Goal: Information Seeking & Learning: Find specific fact

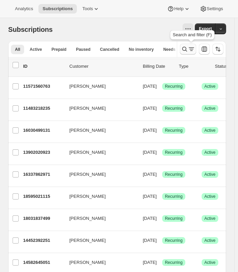
click at [184, 52] on icon "Search and filter results" at bounding box center [184, 49] width 7 height 7
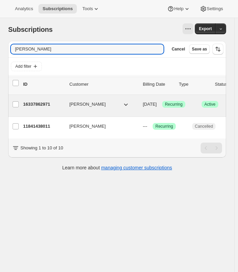
type input "[PERSON_NAME]"
click at [59, 109] on div "16337862971 [PERSON_NAME] [DATE] Success Recurring Success Active 1 item $68.87" at bounding box center [168, 104] width 291 height 11
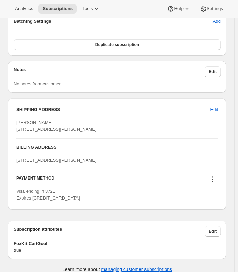
scroll to position [713, 0]
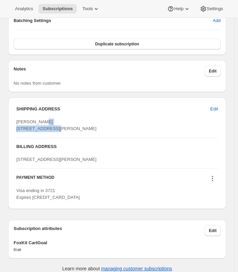
drag, startPoint x: 15, startPoint y: 129, endPoint x: 57, endPoint y: 132, distance: 41.9
click at [57, 132] on div "SHIPPING ADDRESS Edit [PERSON_NAME] [STREET_ADDRESS][PERSON_NAME] BILLING ADDRE…" at bounding box center [117, 154] width 218 height 112
copy span "[STREET_ADDRESS][PERSON_NAME]"
click at [13, 199] on div "SHIPPING ADDRESS Edit [PERSON_NAME] [STREET_ADDRESS][PERSON_NAME] BILLING ADDRE…" at bounding box center [117, 154] width 218 height 112
click at [49, 131] on span "[PERSON_NAME] [STREET_ADDRESS][PERSON_NAME]" at bounding box center [56, 125] width 80 height 12
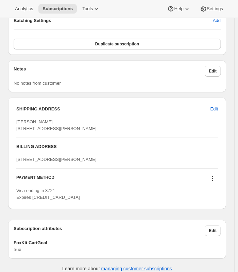
click at [49, 131] on span "[PERSON_NAME] [STREET_ADDRESS][PERSON_NAME]" at bounding box center [56, 125] width 80 height 12
copy span "63132"
click at [121, 121] on div "[PERSON_NAME] [STREET_ADDRESS][PERSON_NAME]" at bounding box center [116, 126] width 201 height 14
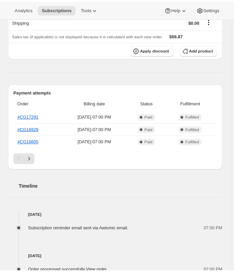
scroll to position [0, 0]
